Goal: Navigation & Orientation: Go to known website

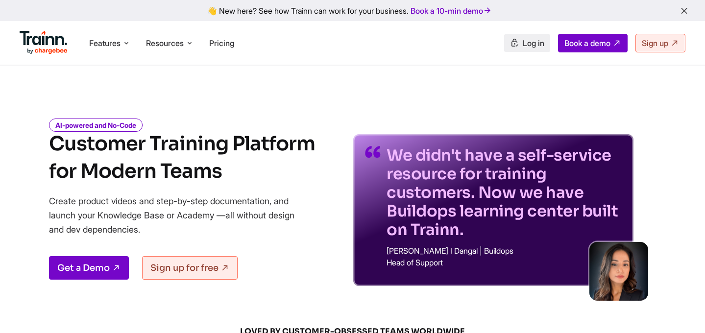
click at [535, 42] on span "Log in" at bounding box center [534, 43] width 22 height 10
click at [515, 43] on link "Log in" at bounding box center [527, 43] width 46 height 18
click at [646, 47] on span "Sign up" at bounding box center [655, 43] width 26 height 10
click at [523, 43] on span "Log in" at bounding box center [534, 43] width 22 height 10
click at [523, 45] on span "Log in" at bounding box center [534, 43] width 22 height 10
